Goal: Task Accomplishment & Management: Use online tool/utility

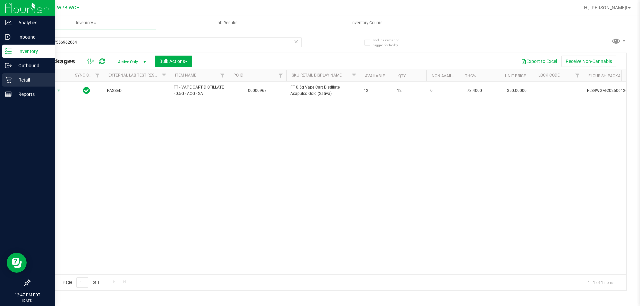
click at [28, 85] on div "Retail" at bounding box center [28, 79] width 53 height 13
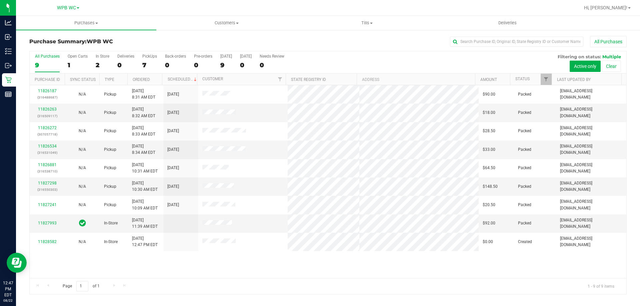
click at [39, 64] on div "9" at bounding box center [47, 65] width 25 height 8
click at [0, 0] on input "All Purchases 9" at bounding box center [0, 0] width 0 height 0
click at [48, 221] on link "11827993" at bounding box center [47, 223] width 19 height 5
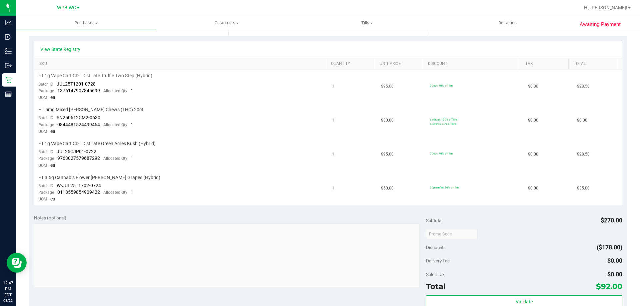
scroll to position [167, 0]
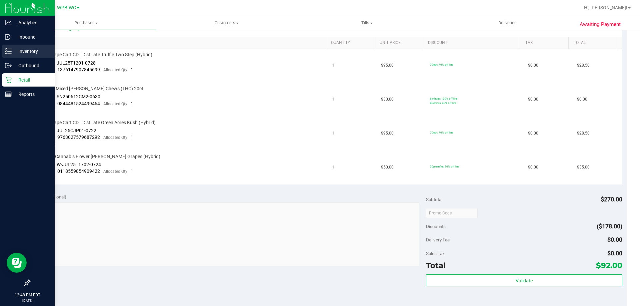
click at [25, 54] on p "Inventory" at bounding box center [32, 51] width 40 height 8
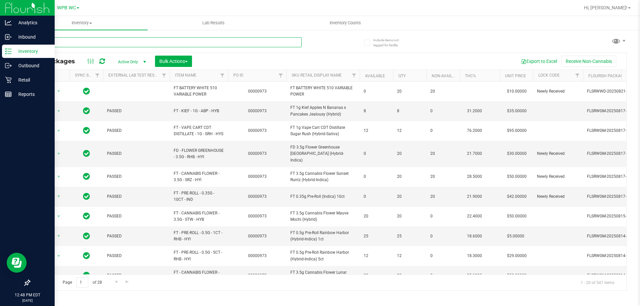
drag, startPoint x: 188, startPoint y: 40, endPoint x: 0, endPoint y: 1, distance: 192.3
click at [0, 1] on div "Analytics Inbound Inventory Outbound Retail Reports 12:48 PM EDT [DATE] 08/22 W…" at bounding box center [320, 153] width 640 height 306
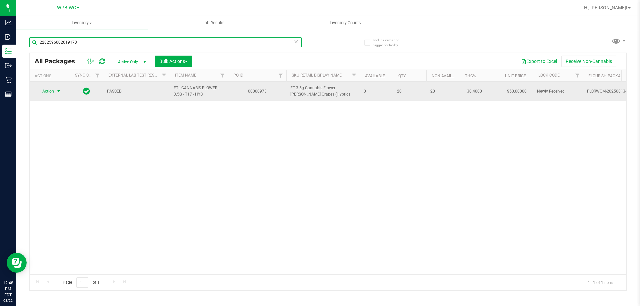
type input "2282596002619173"
click at [56, 93] on span "select" at bounding box center [58, 91] width 5 height 5
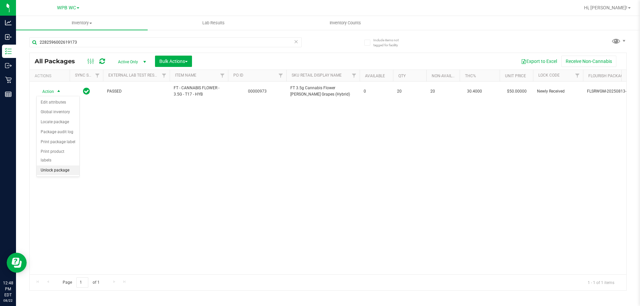
drag, startPoint x: 52, startPoint y: 166, endPoint x: 61, endPoint y: 163, distance: 10.0
click at [55, 166] on li "Unlock package" at bounding box center [58, 171] width 43 height 10
